Goal: Task Accomplishment & Management: Use online tool/utility

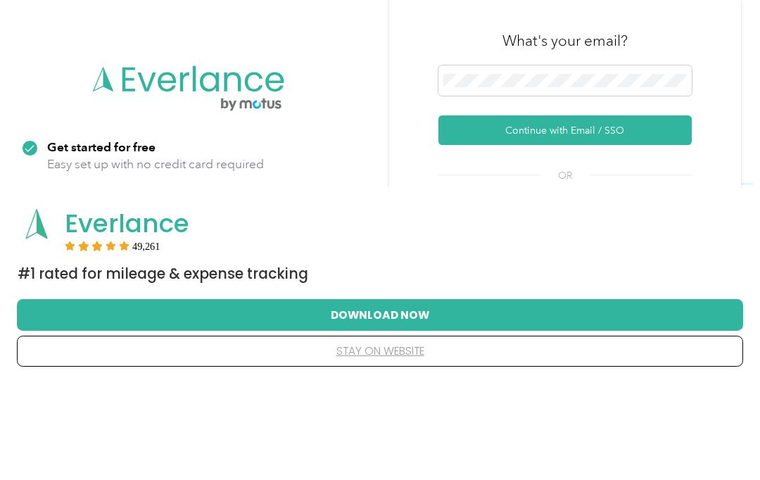
click at [637, 212] on button "Continue with Email / SSO" at bounding box center [564, 227] width 253 height 30
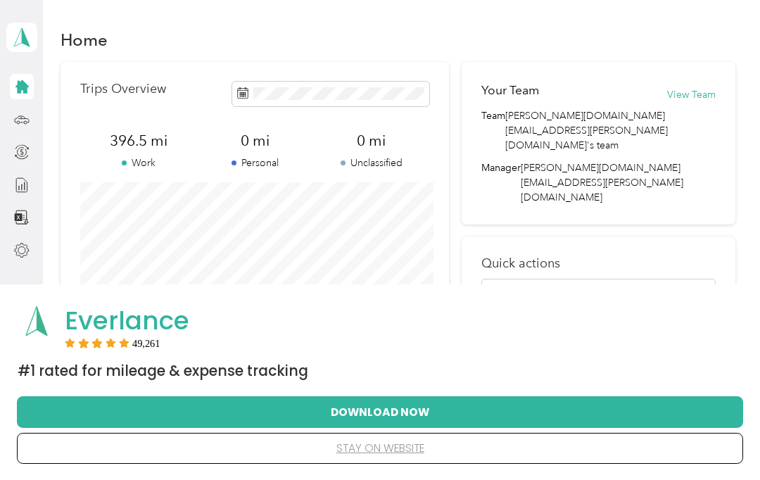
click at [408, 412] on button "Download Now" at bounding box center [379, 412] width 681 height 30
click at [413, 411] on button "Download Now" at bounding box center [379, 412] width 681 height 30
